Goal: Task Accomplishment & Management: Complete application form

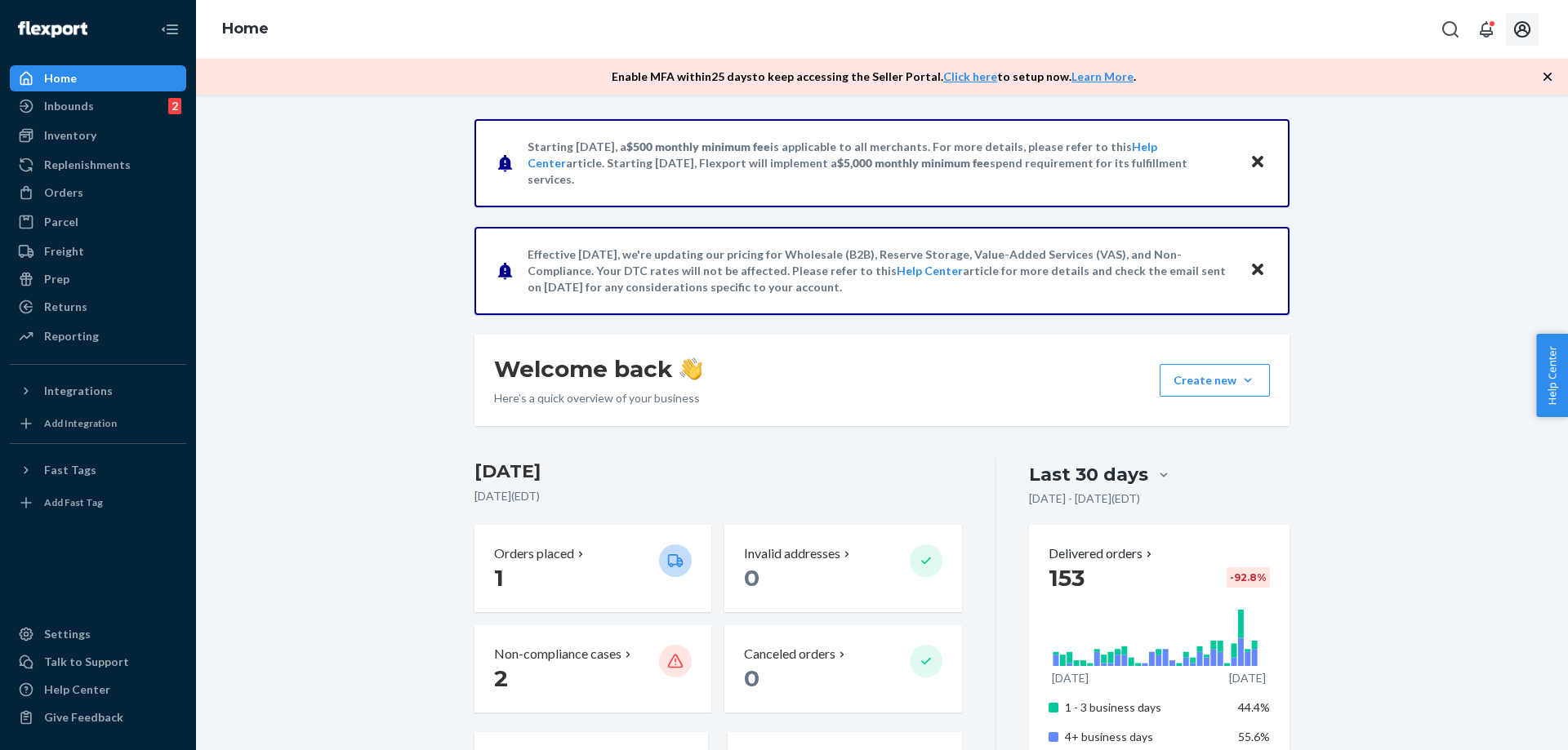
click at [1510, 33] on button "Open account menu" at bounding box center [1522, 30] width 33 height 33
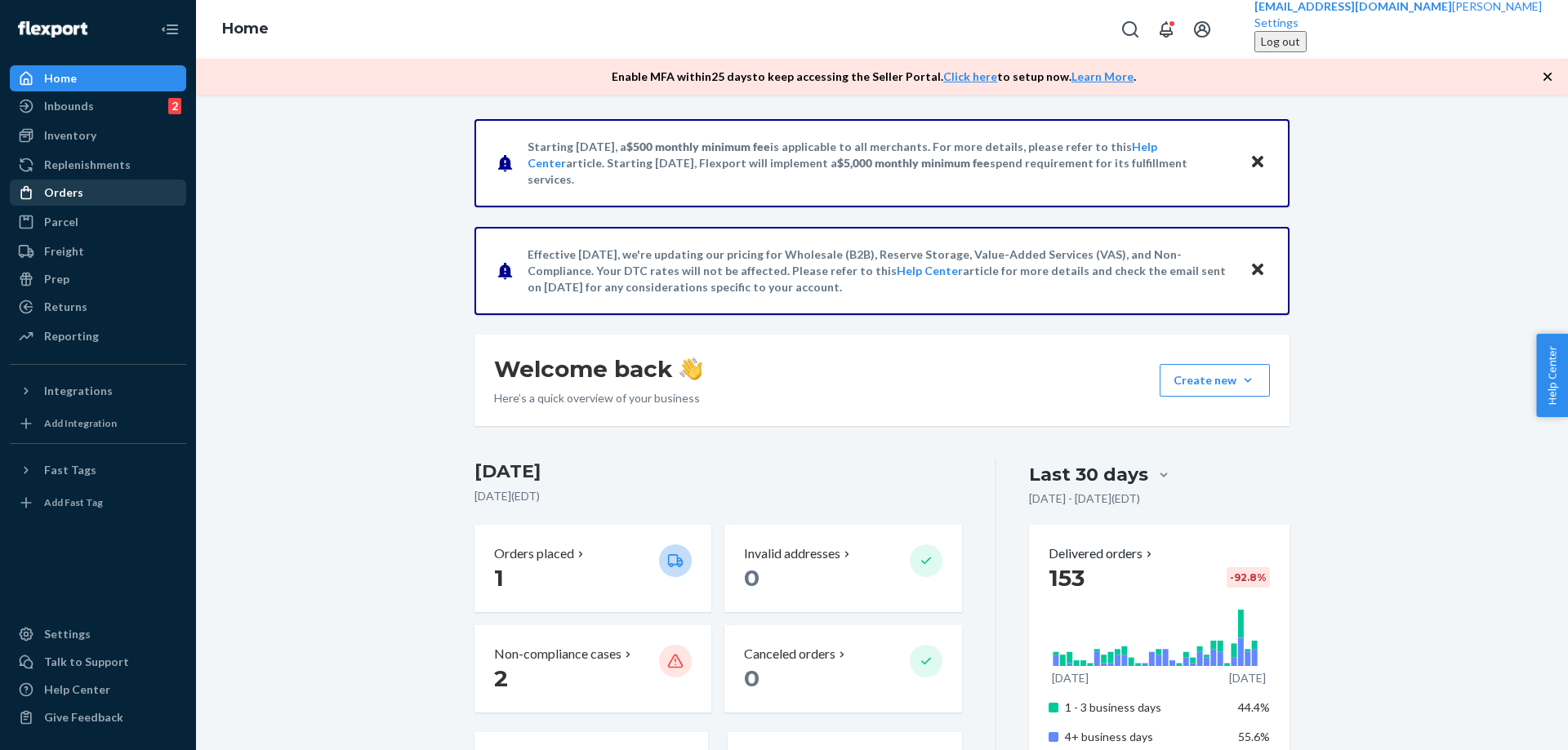
click at [48, 182] on div "Orders" at bounding box center [98, 192] width 173 height 23
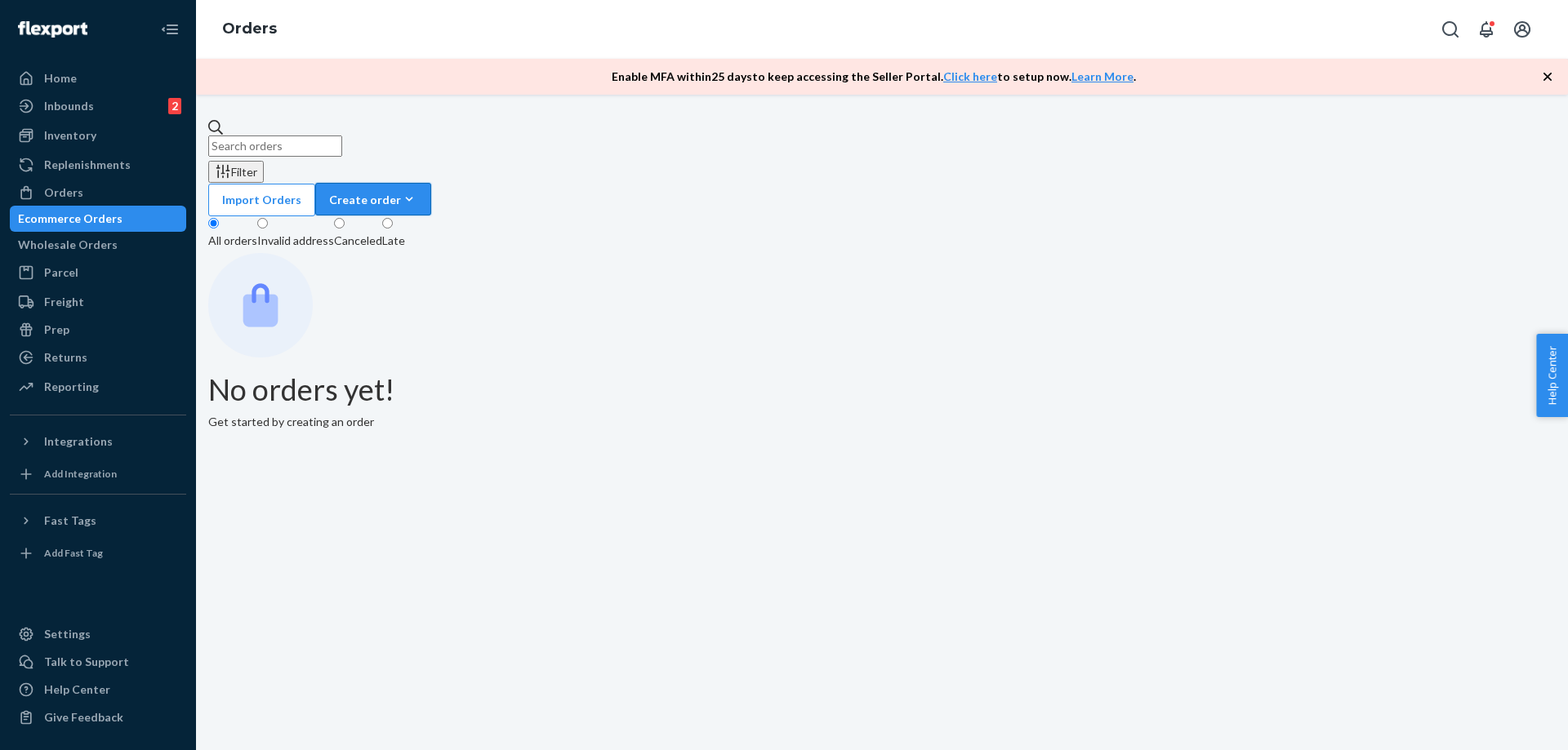
click at [417, 191] on div "Create order" at bounding box center [373, 199] width 88 height 17
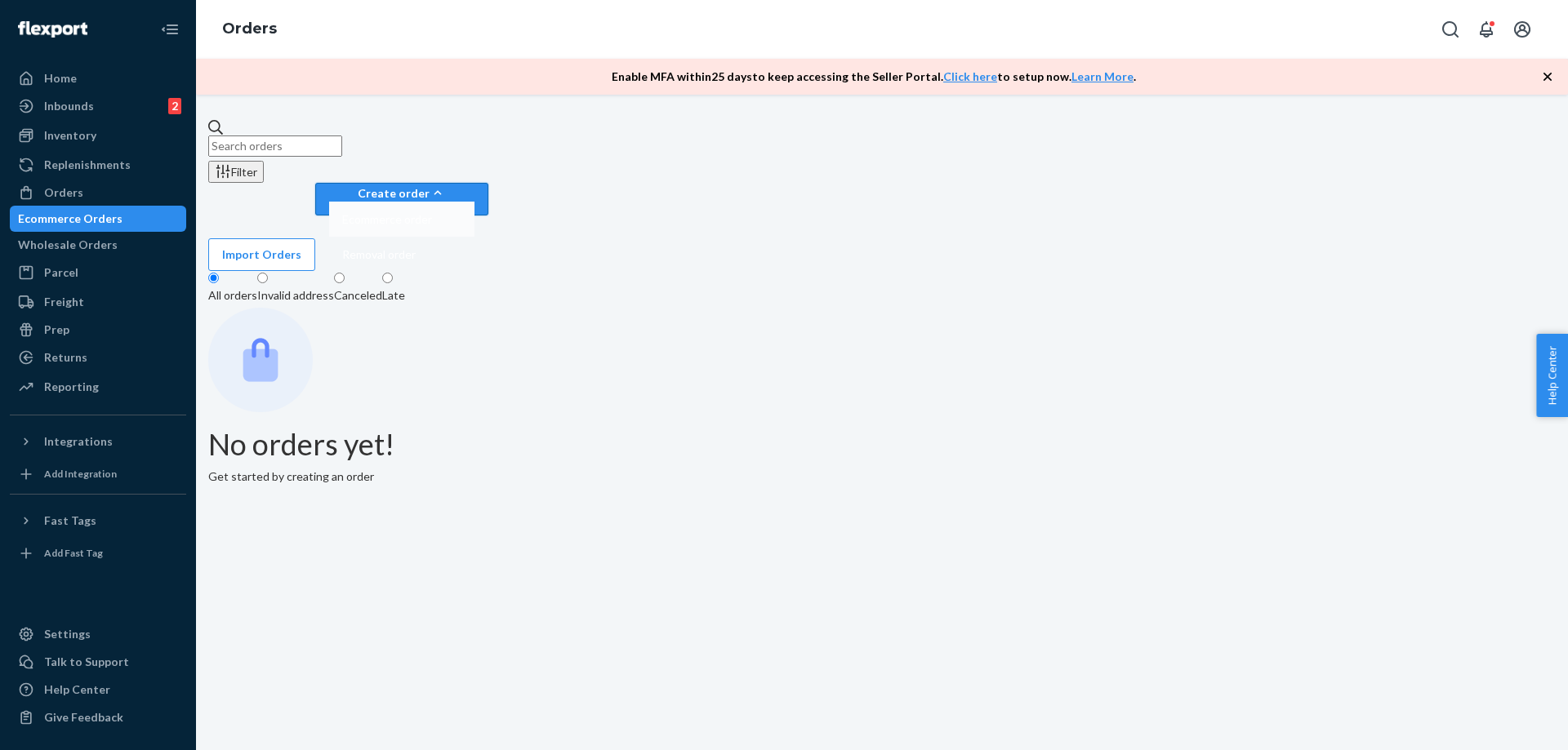
click at [432, 214] on span "Ecommerce order" at bounding box center [387, 219] width 90 height 11
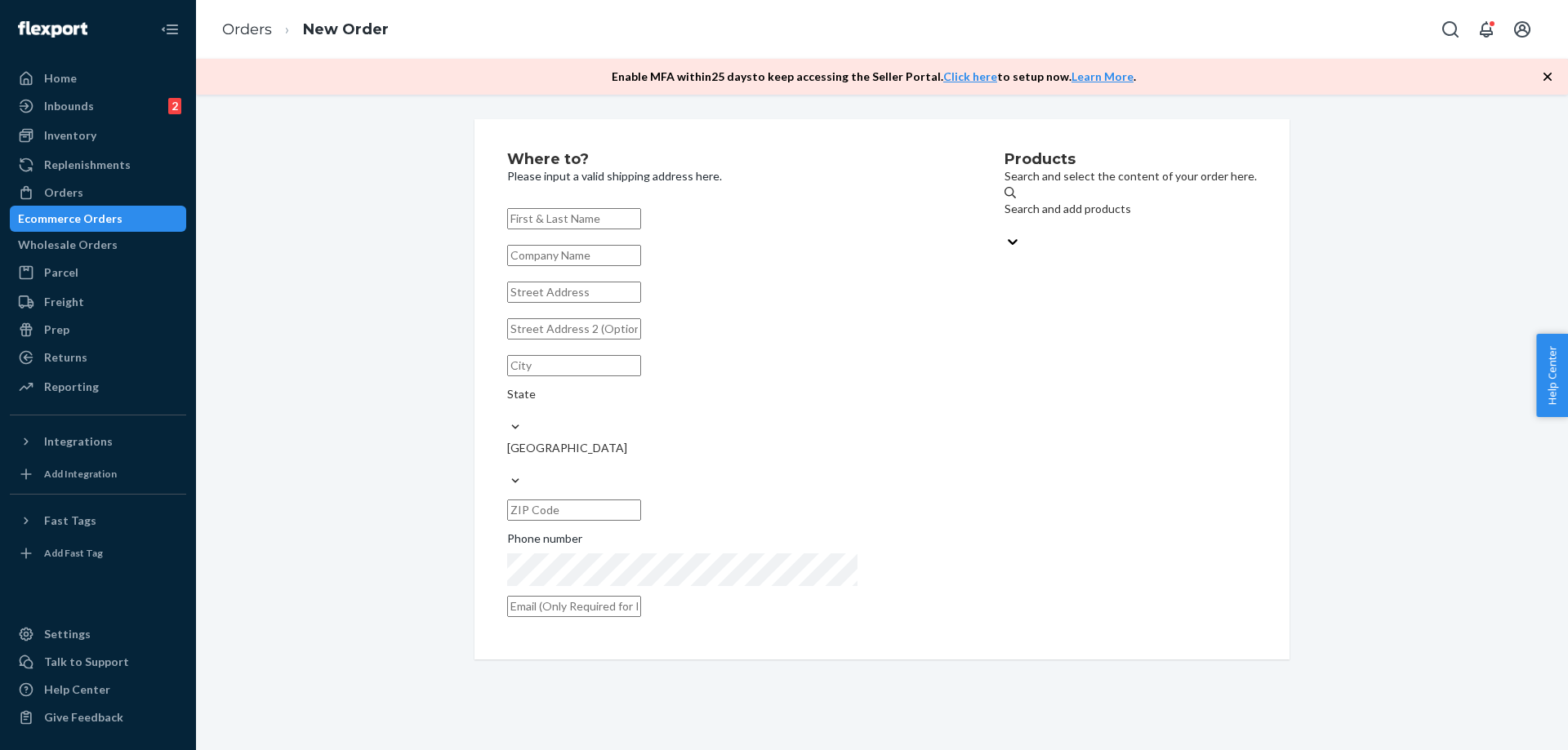
click at [1005, 210] on div "Search and add products" at bounding box center [1131, 209] width 252 height 17
click at [1005, 217] on input "Search and add products" at bounding box center [1006, 224] width 2 height 17
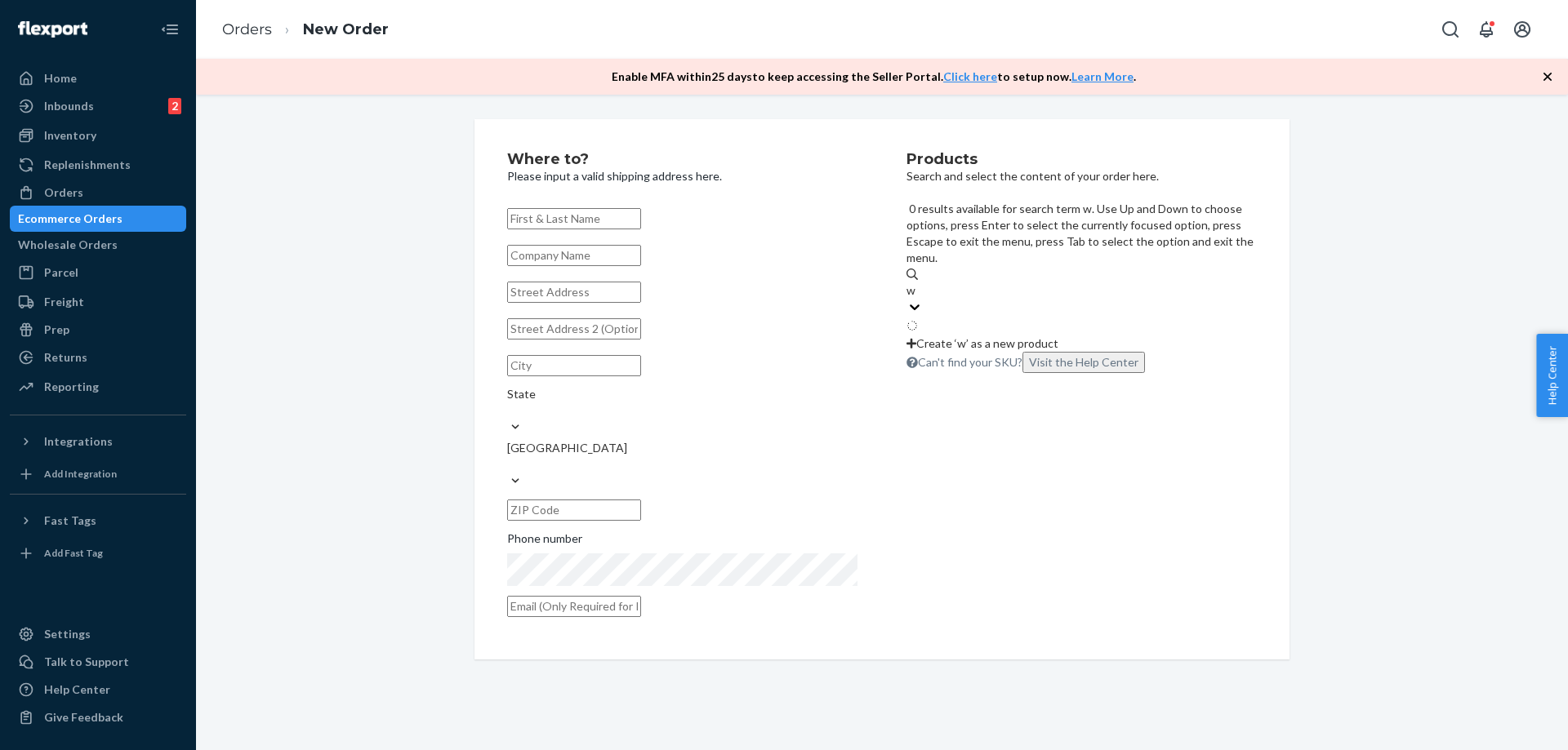
type input "we"
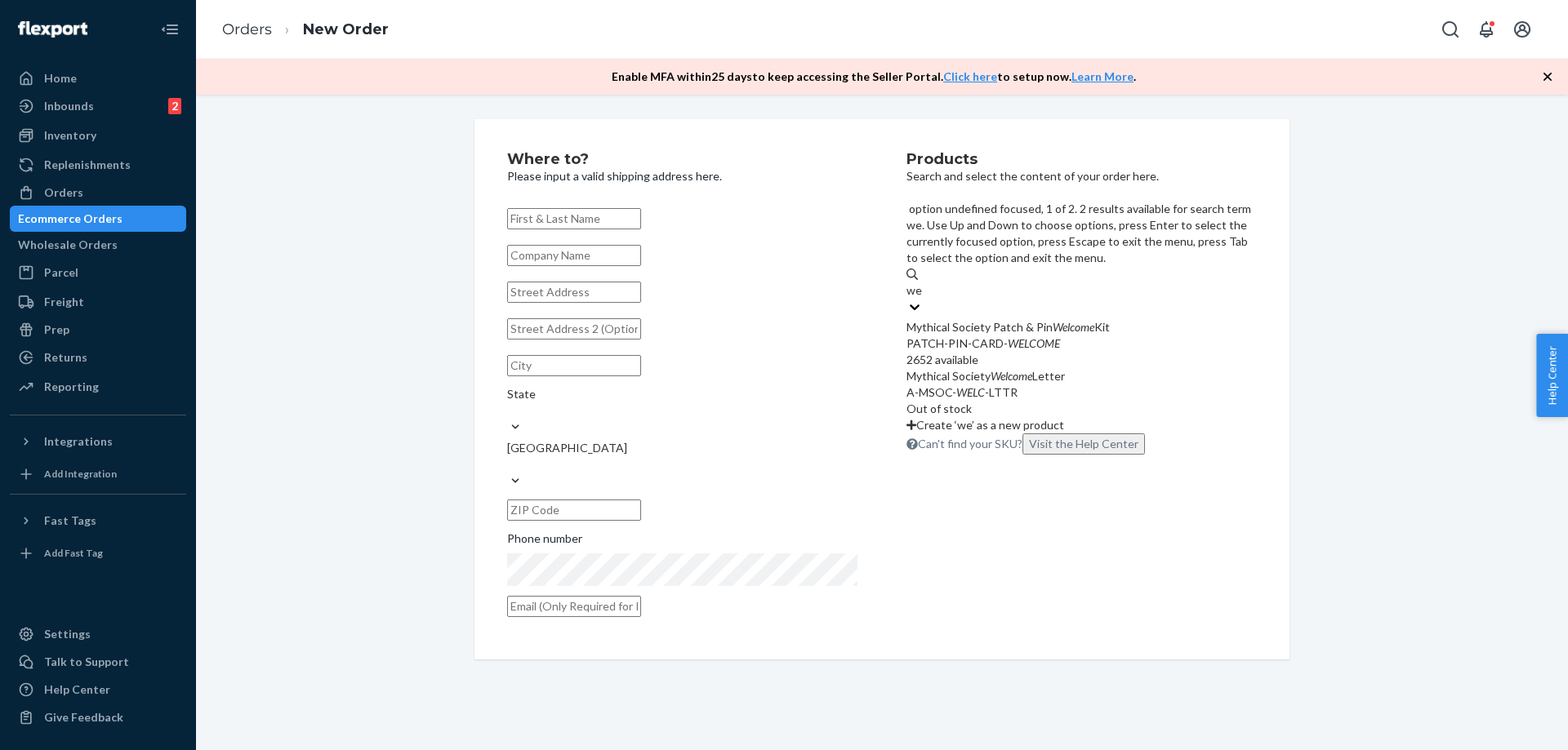
click at [990, 335] on div "PATCH-PIN-CARD- WELCOME" at bounding box center [1081, 343] width 350 height 17
click at [923, 282] on input "we" at bounding box center [914, 290] width 17 height 17
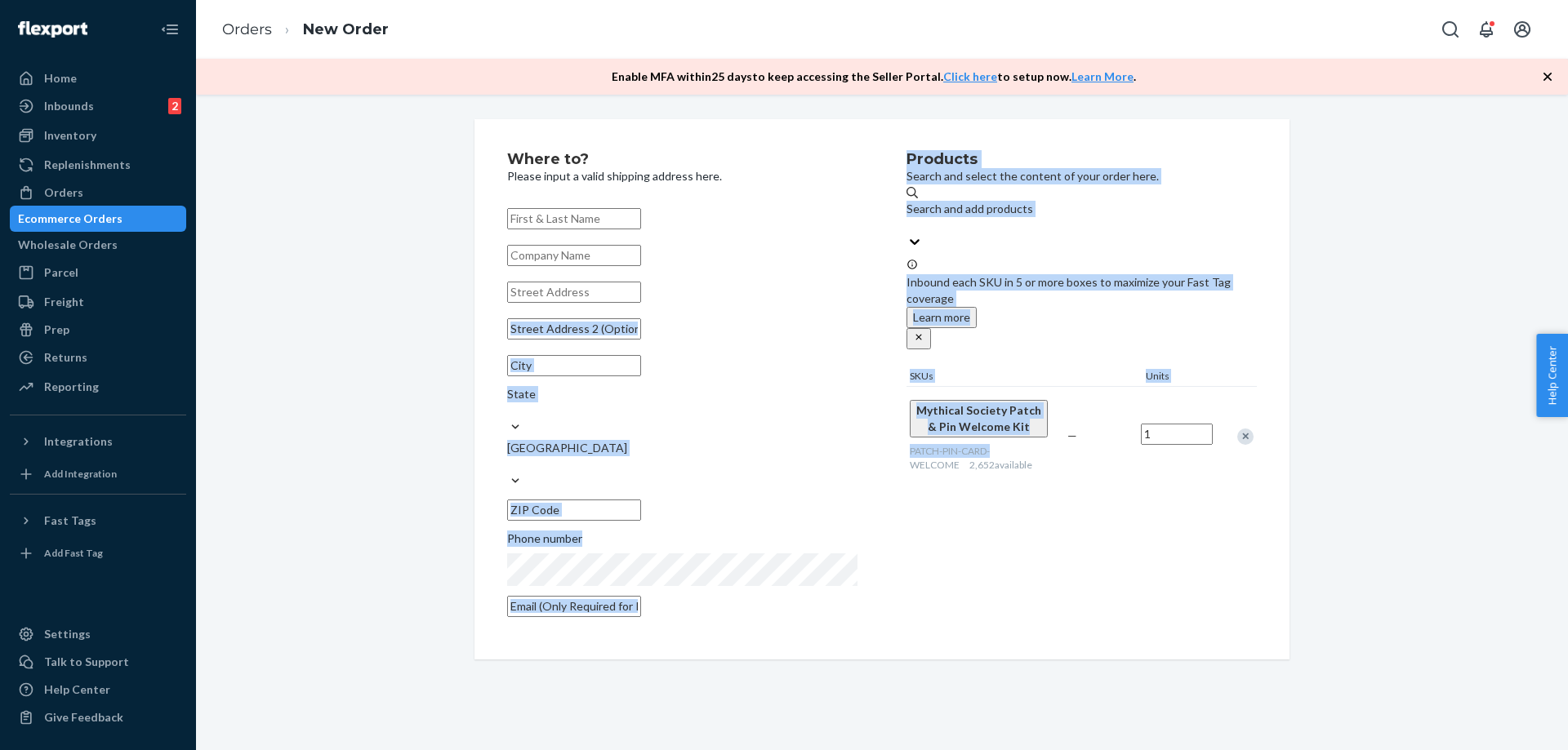
drag, startPoint x: 898, startPoint y: 350, endPoint x: 1007, endPoint y: 404, distance: 121.6
click at [1007, 404] on div "Where to? Please input a valid shipping address here. State United States Phone…" at bounding box center [881, 389] width 750 height 475
click at [916, 403] on span "Mythical Society Patch & Pin Welcome Kit" at bounding box center [978, 418] width 124 height 30
click at [869, 340] on div "Where to? Please input a valid shipping address here. [GEOGRAPHIC_DATA] Phone n…" at bounding box center [706, 389] width 400 height 475
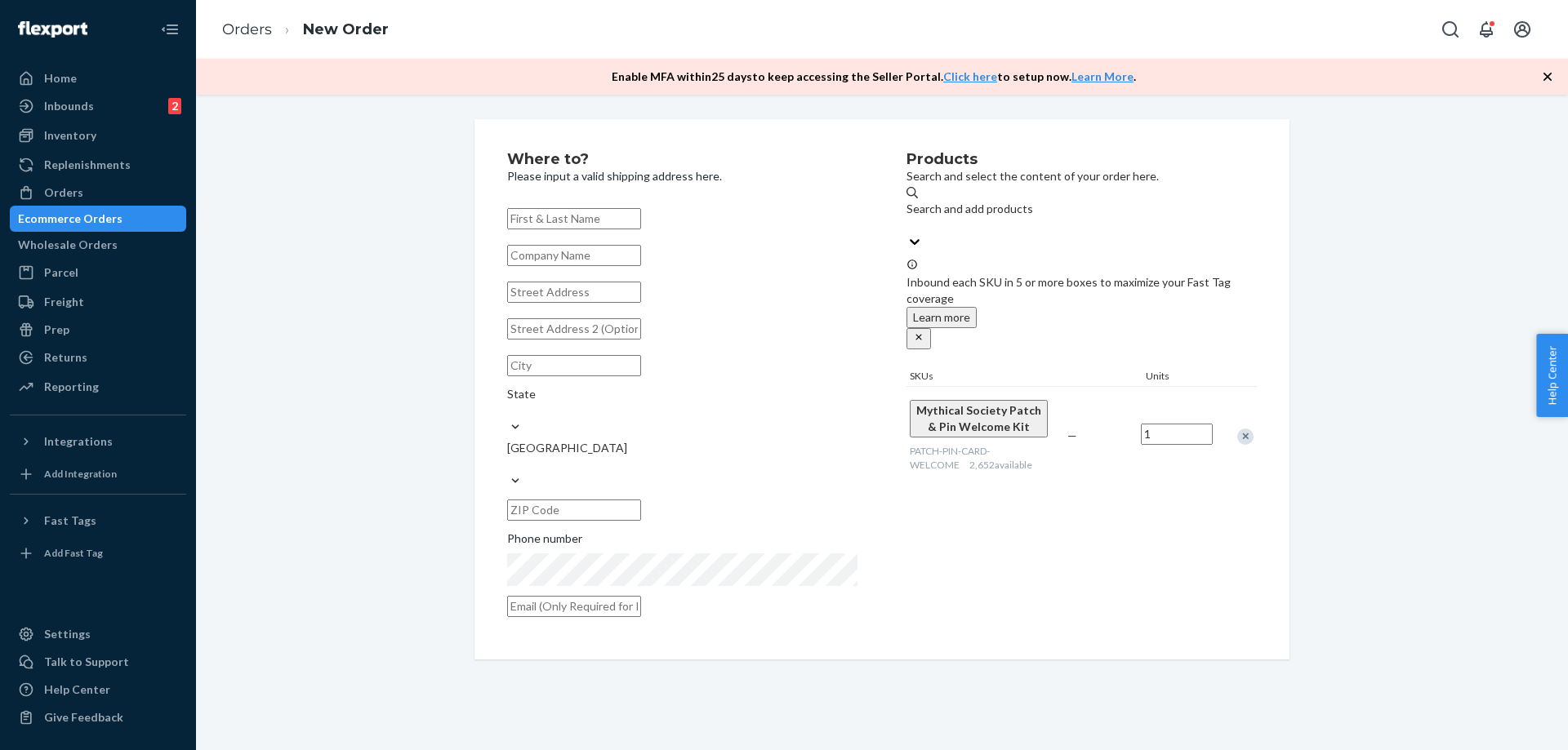
click at [919, 387] on div "Mythical Society Patch & Pin Welcome Kit PATCH-PIN-CARD-WELCOME 2,652 available" at bounding box center [985, 436] width 158 height 98
copy span "Mythical Society Patch & Pin Welcome Kit"
drag, startPoint x: 919, startPoint y: 340, endPoint x: 782, endPoint y: 136, distance: 245.7
click at [1033, 387] on div "Mythical Society Patch & Pin Welcome Kit PATCH-PIN-CARD-WELCOME 2,652 available" at bounding box center [985, 436] width 158 height 98
drag, startPoint x: 565, startPoint y: 209, endPoint x: 553, endPoint y: 224, distance: 19.2
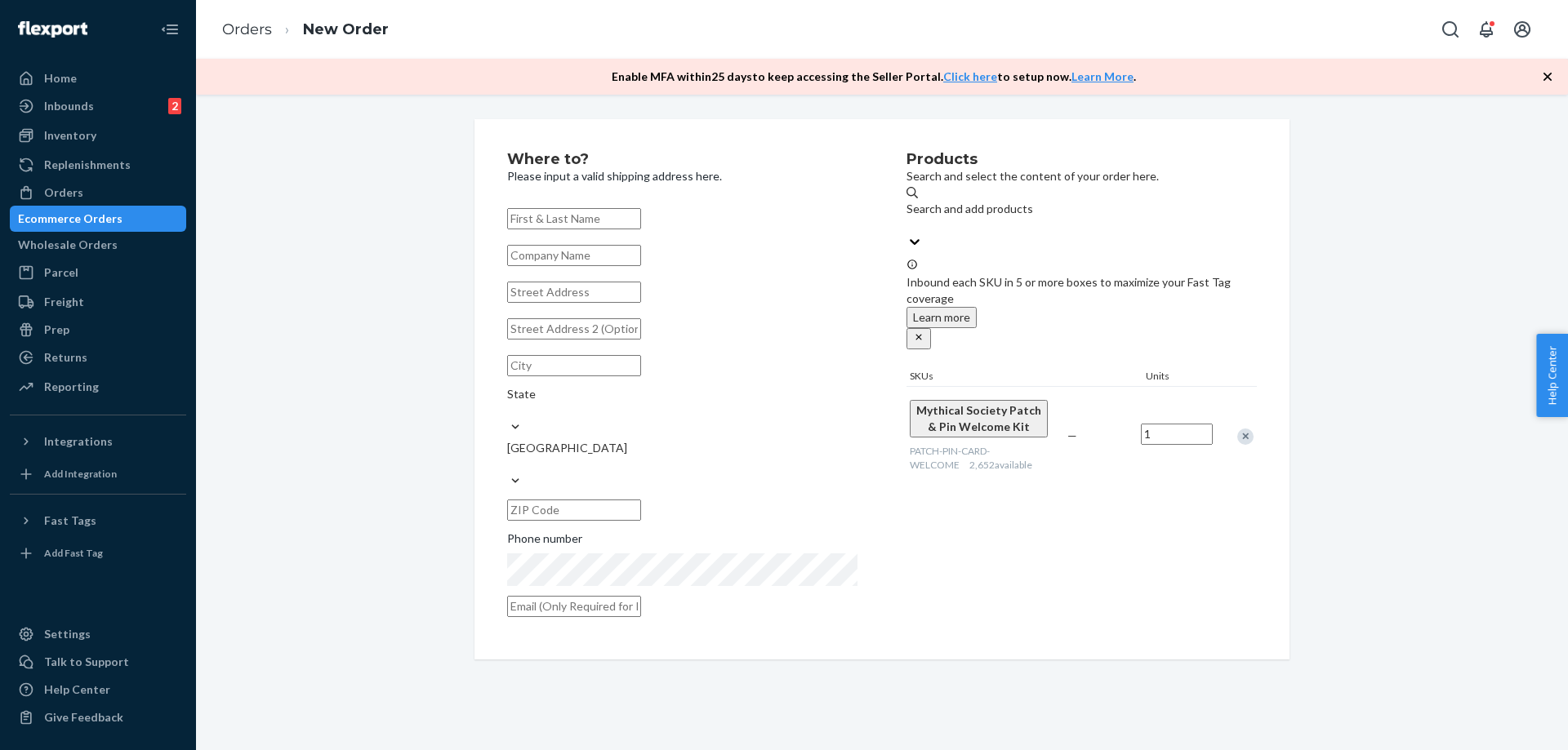
click at [565, 208] on input "text" at bounding box center [574, 218] width 134 height 21
paste input "[PERSON_NAME]"
type input "[PERSON_NAME]"
click at [550, 291] on div "[PERSON_NAME] State [GEOGRAPHIC_DATA] Phone number" at bounding box center [682, 412] width 350 height 420
click at [546, 303] on input "text" at bounding box center [574, 292] width 134 height 21
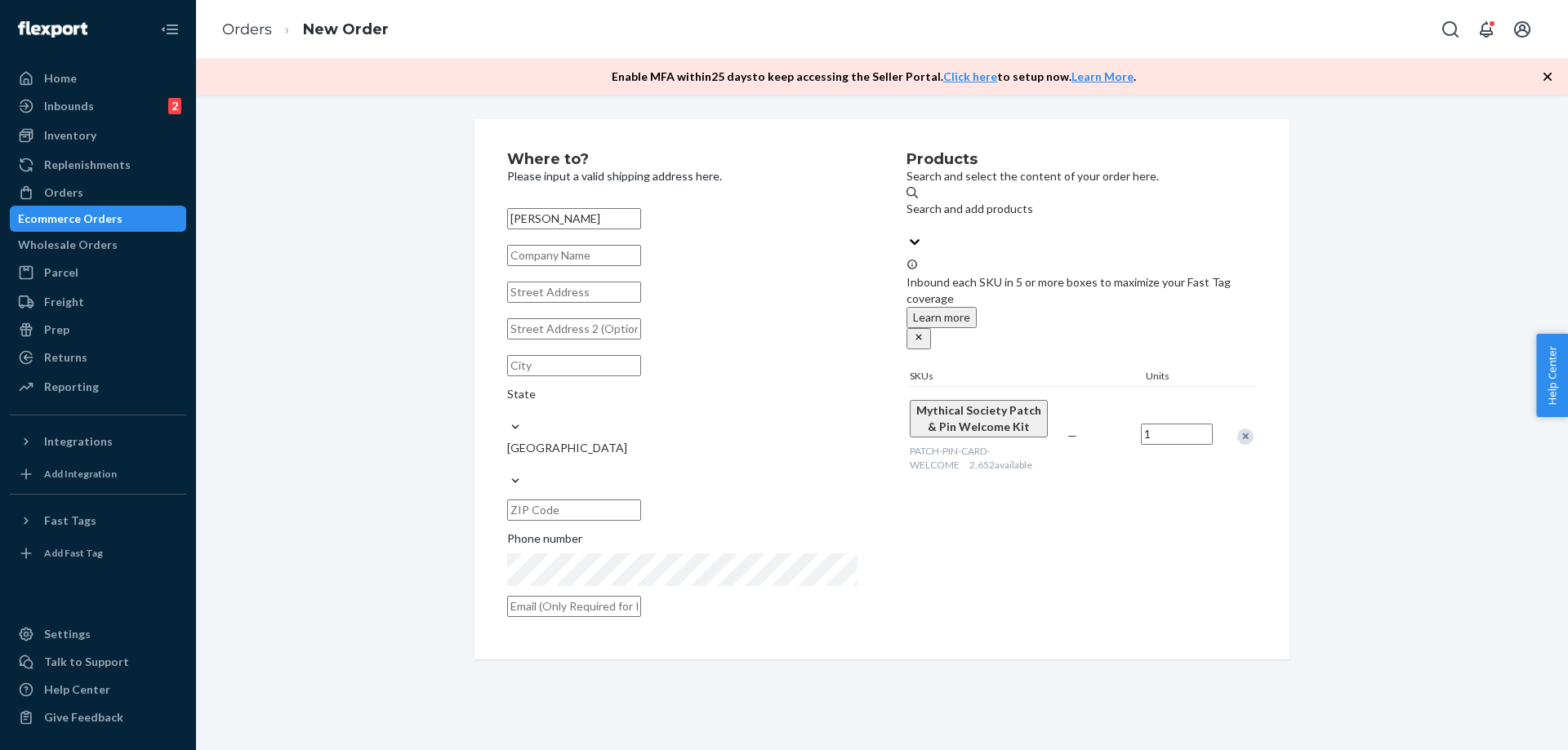
paste input "[STREET_ADDRESS][PERSON_NAME][US_STATE]"
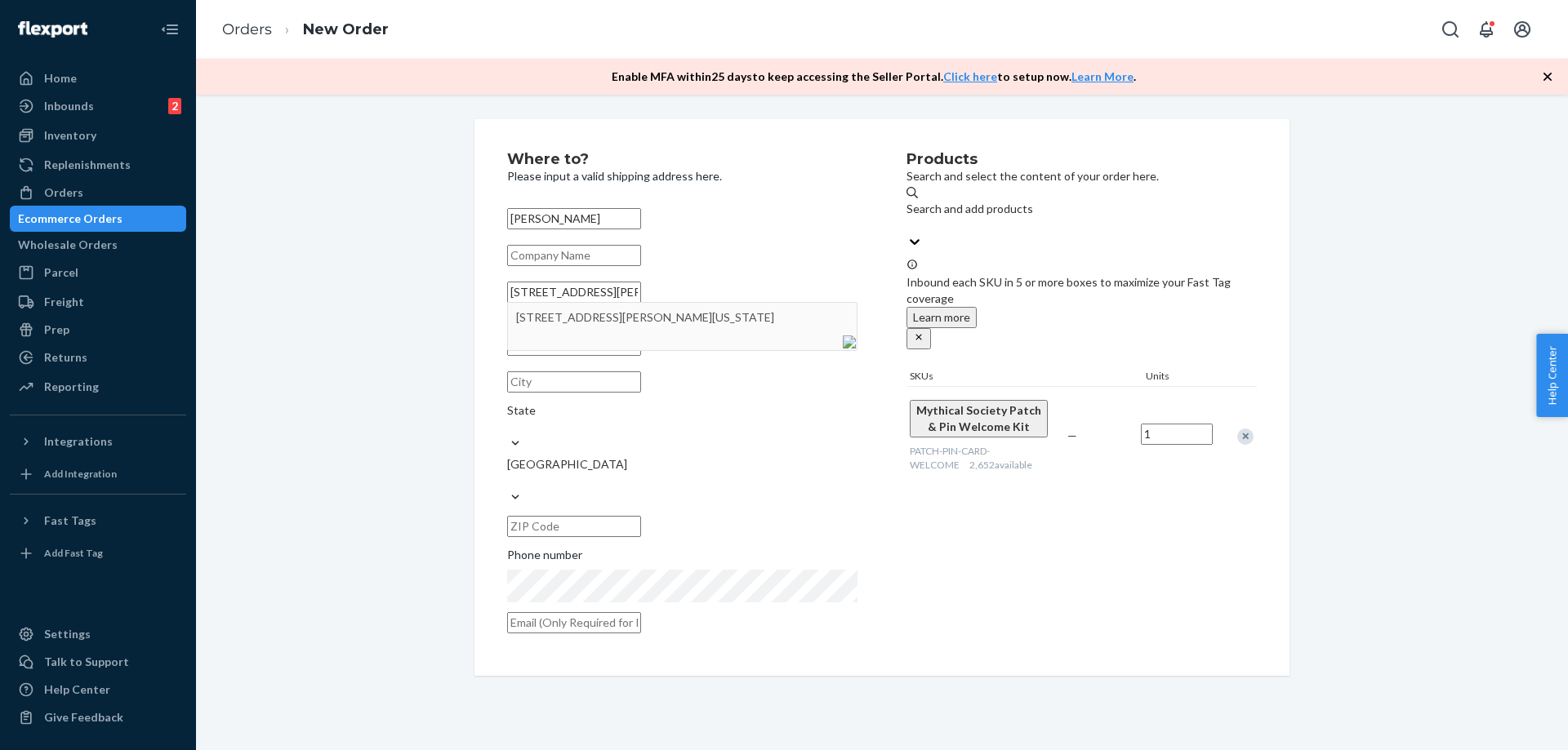
type input "[STREET_ADDRESS][PERSON_NAME][US_STATE]"
type input "[GEOGRAPHIC_DATA]"
type input "45208"
type input "[STREET_ADDRESS][PERSON_NAME]"
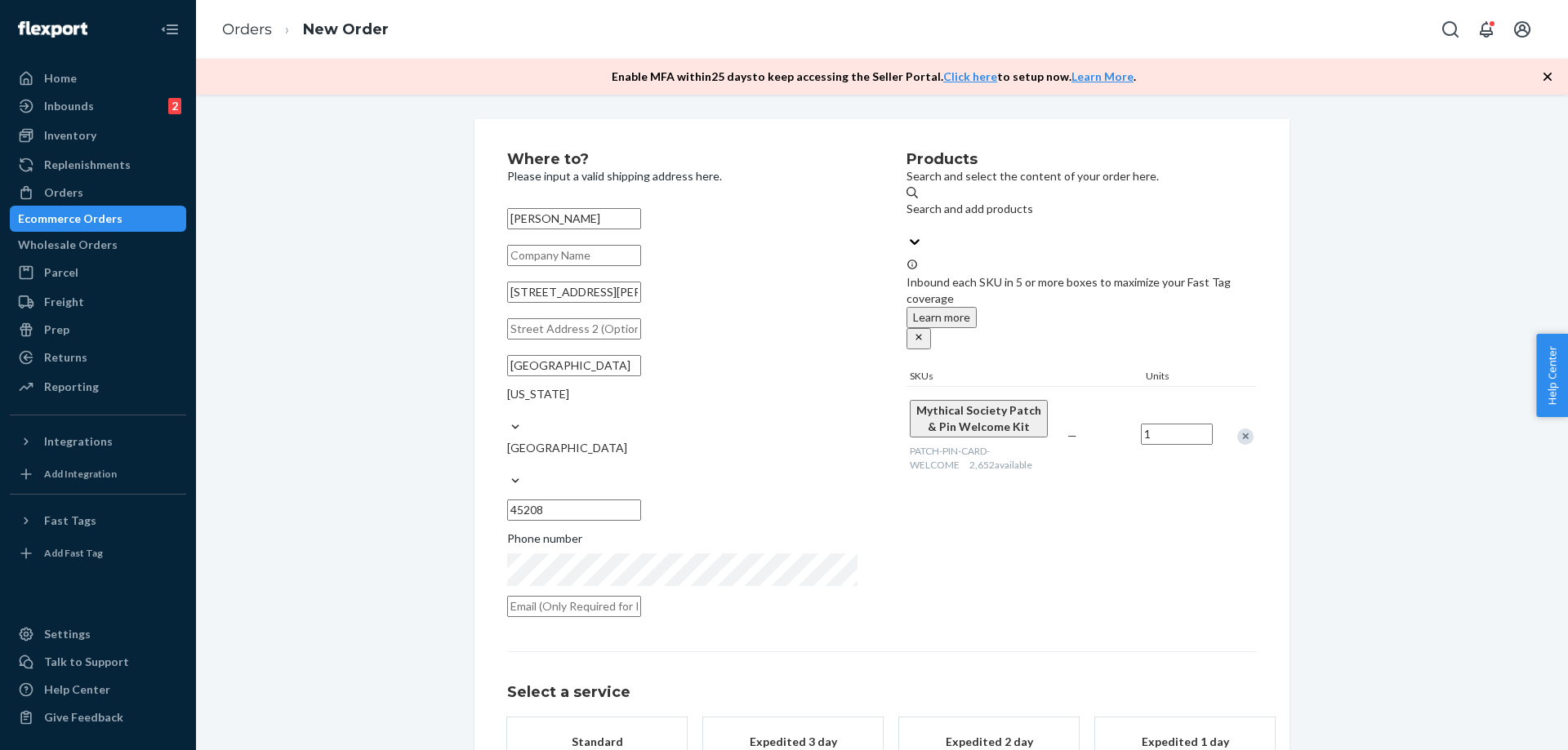
click at [555, 377] on div "[PERSON_NAME] [STREET_ADDRESS][PERSON_NAME][US_STATE] Phone number" at bounding box center [682, 412] width 350 height 420
click at [547, 339] on input "text" at bounding box center [574, 329] width 134 height 21
paste input "[STREET_ADDRESS][PERSON_NAME][US_STATE]"
type input "[STREET_ADDRESS][PERSON_NAME][US_STATE]"
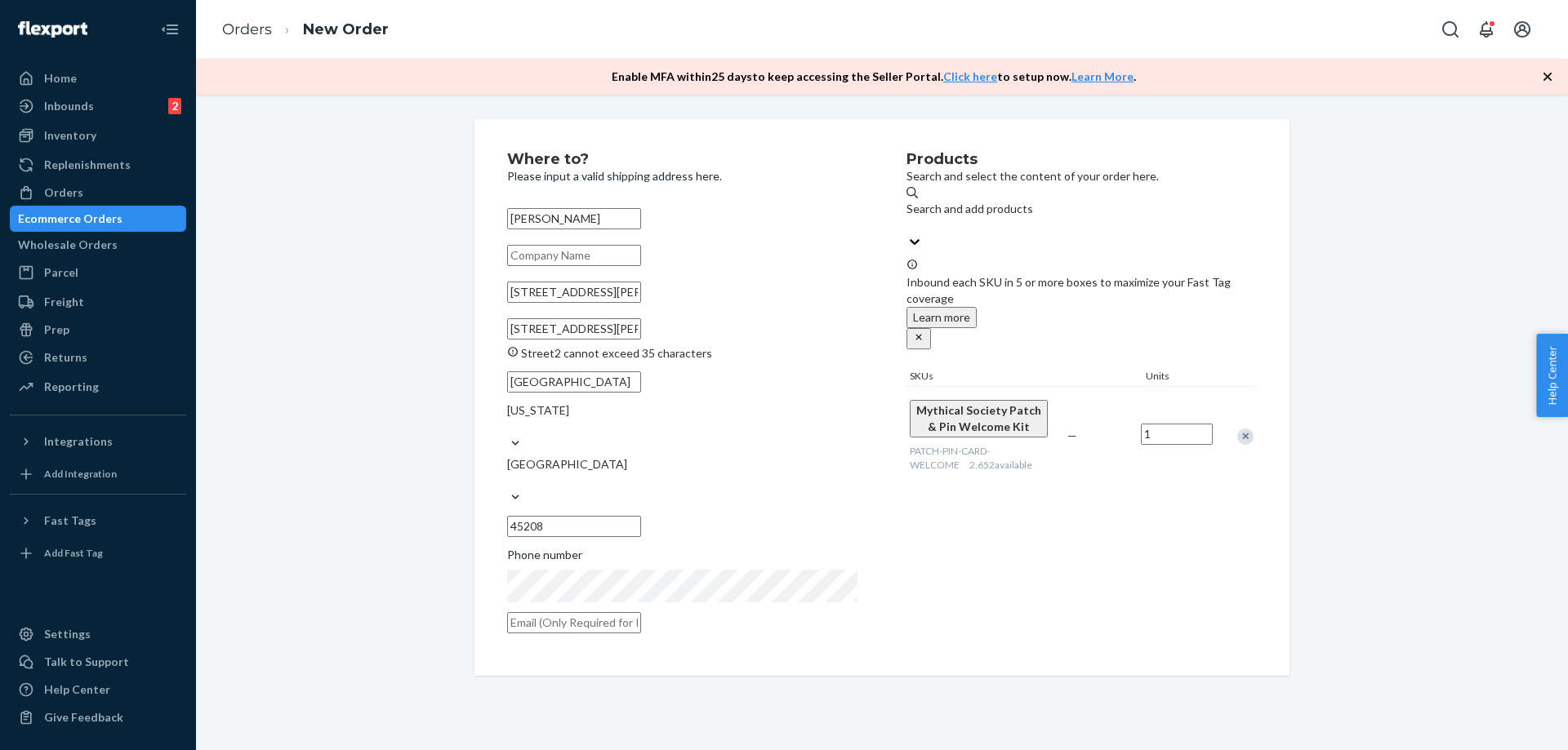
click at [641, 339] on input "[STREET_ADDRESS][PERSON_NAME][US_STATE]" at bounding box center [574, 329] width 134 height 21
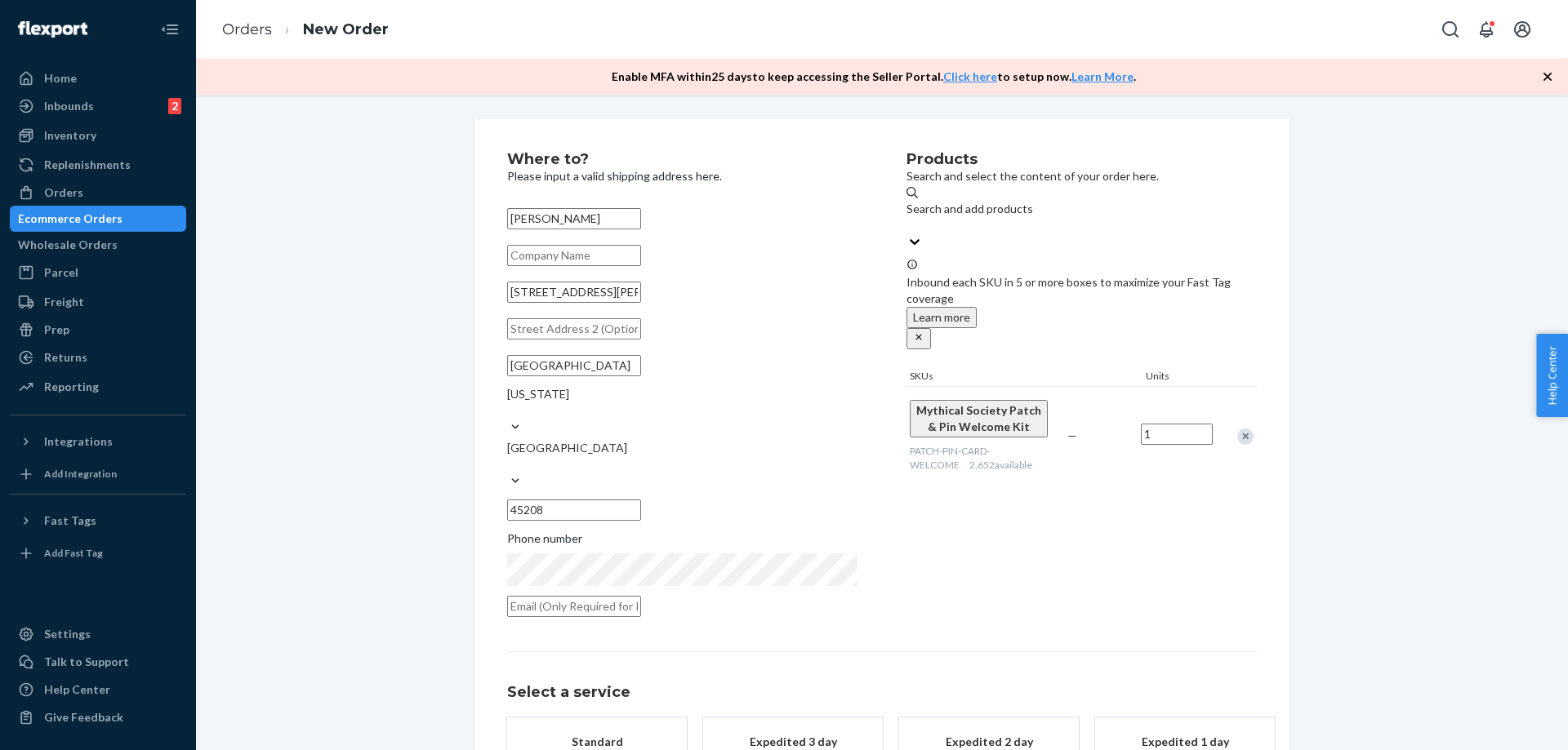
click at [568, 596] on input "text" at bounding box center [574, 606] width 134 height 21
paste input "[EMAIL_ADDRESS][DOMAIN_NAME]"
type input "[EMAIL_ADDRESS][DOMAIN_NAME]"
click at [977, 466] on div "Products Search and select the content of your order here. Search and add produ…" at bounding box center [1081, 389] width 350 height 475
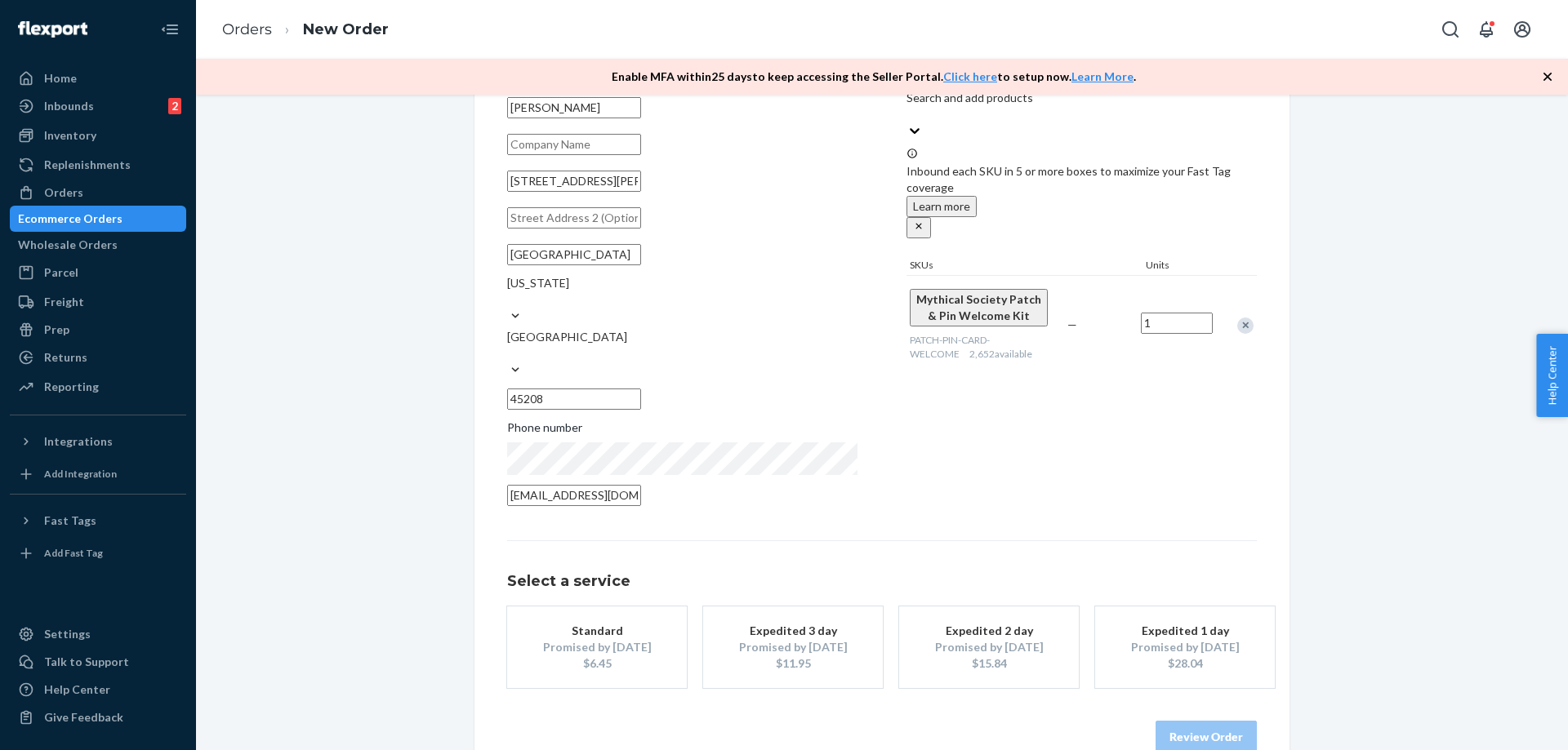
drag, startPoint x: 567, startPoint y: 626, endPoint x: 732, endPoint y: 572, distance: 173.6
click at [569, 655] on div "$6.45" at bounding box center [597, 663] width 131 height 17
click at [1048, 476] on div "Products Search and select the content of your order here. Search and add produ…" at bounding box center [1081, 278] width 350 height 475
click at [1214, 720] on button "Review Order" at bounding box center [1206, 737] width 101 height 33
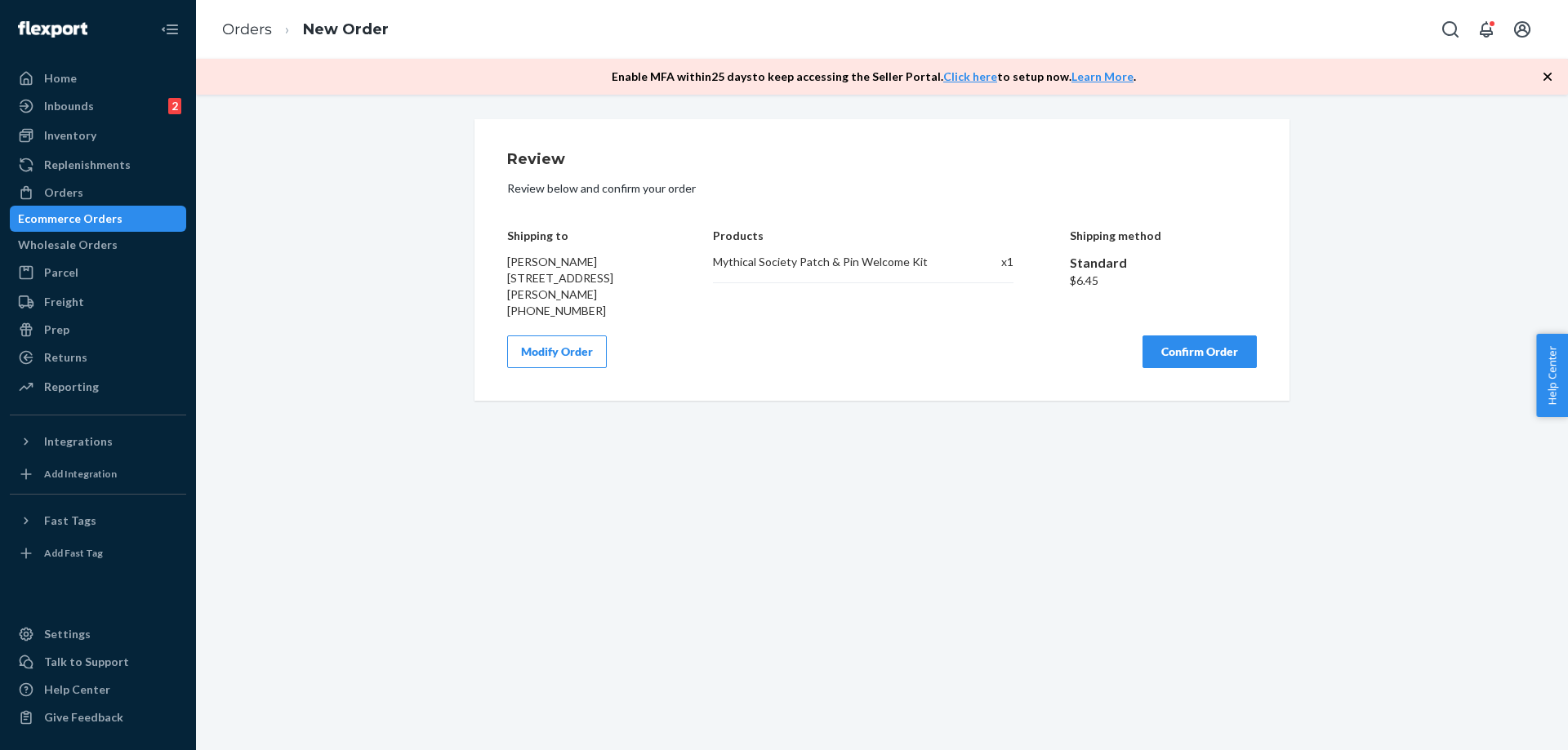
scroll to position [0, 0]
click at [1175, 357] on button "Confirm Order" at bounding box center [1199, 352] width 114 height 33
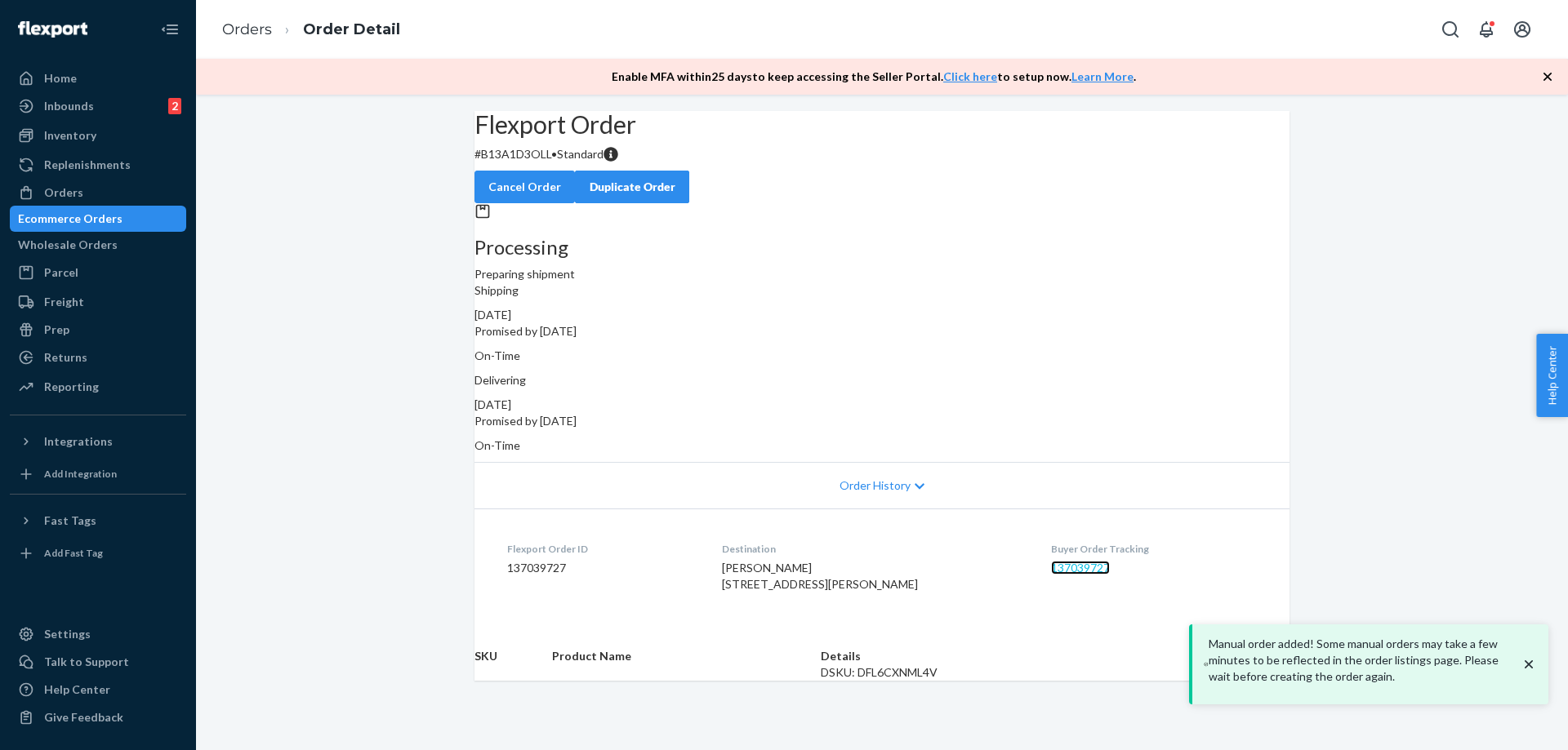
click at [1053, 560] on link "137039727" at bounding box center [1080, 567] width 59 height 14
